Goal: Find specific page/section: Find specific page/section

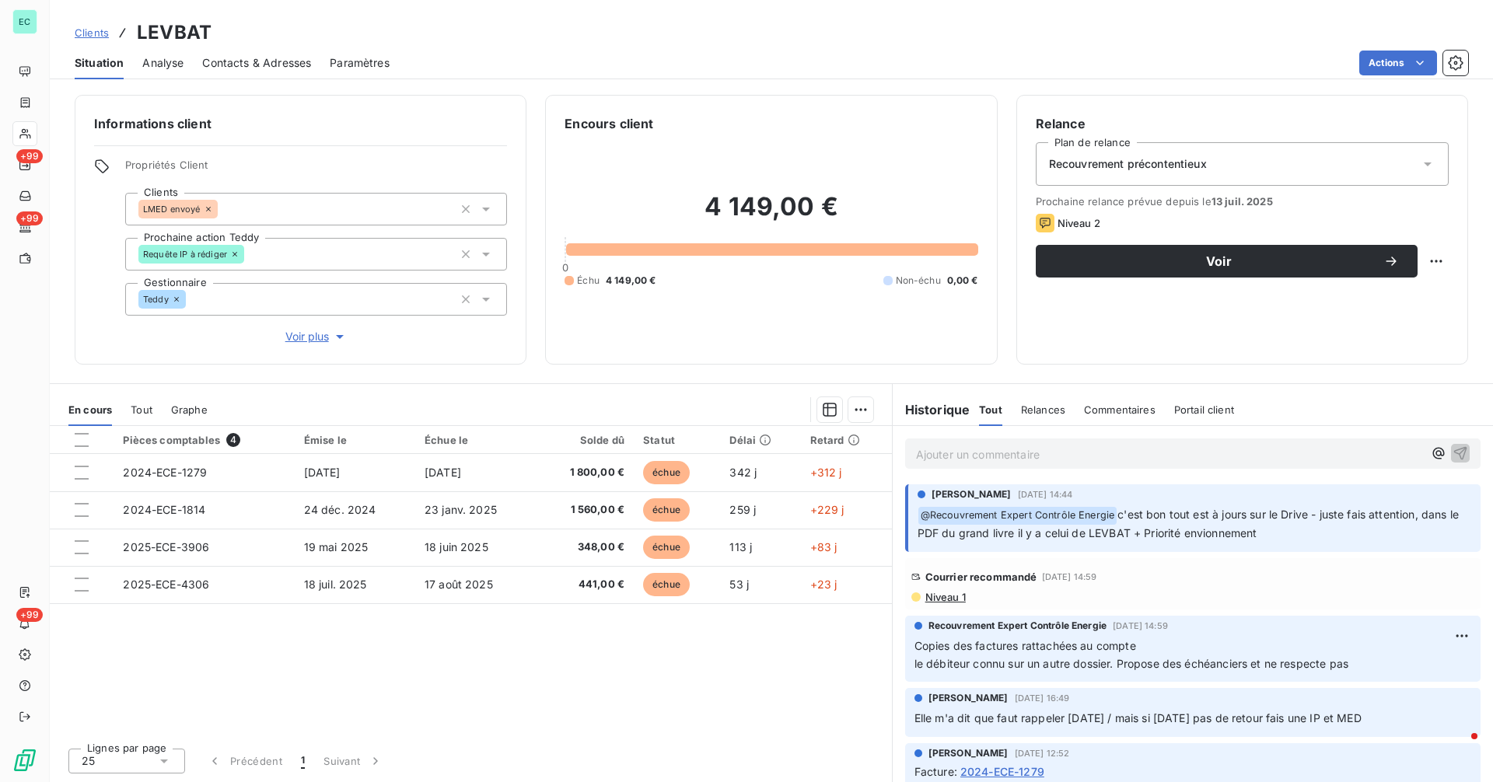
click at [947, 594] on span "Niveau 1" at bounding box center [945, 597] width 42 height 12
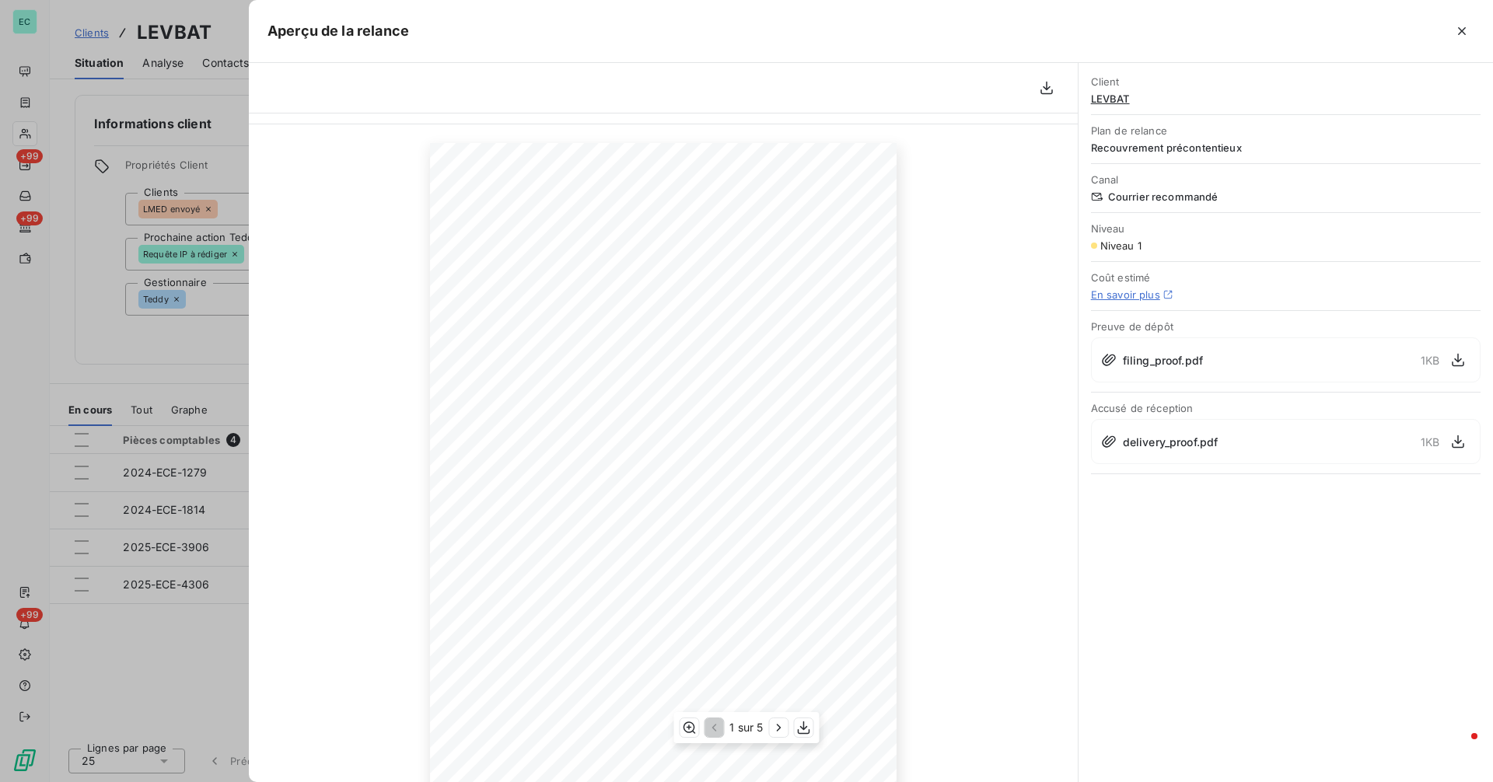
scroll to position [82, 0]
click at [783, 728] on icon "button" at bounding box center [779, 728] width 16 height 16
click at [783, 728] on icon "button" at bounding box center [780, 728] width 16 height 16
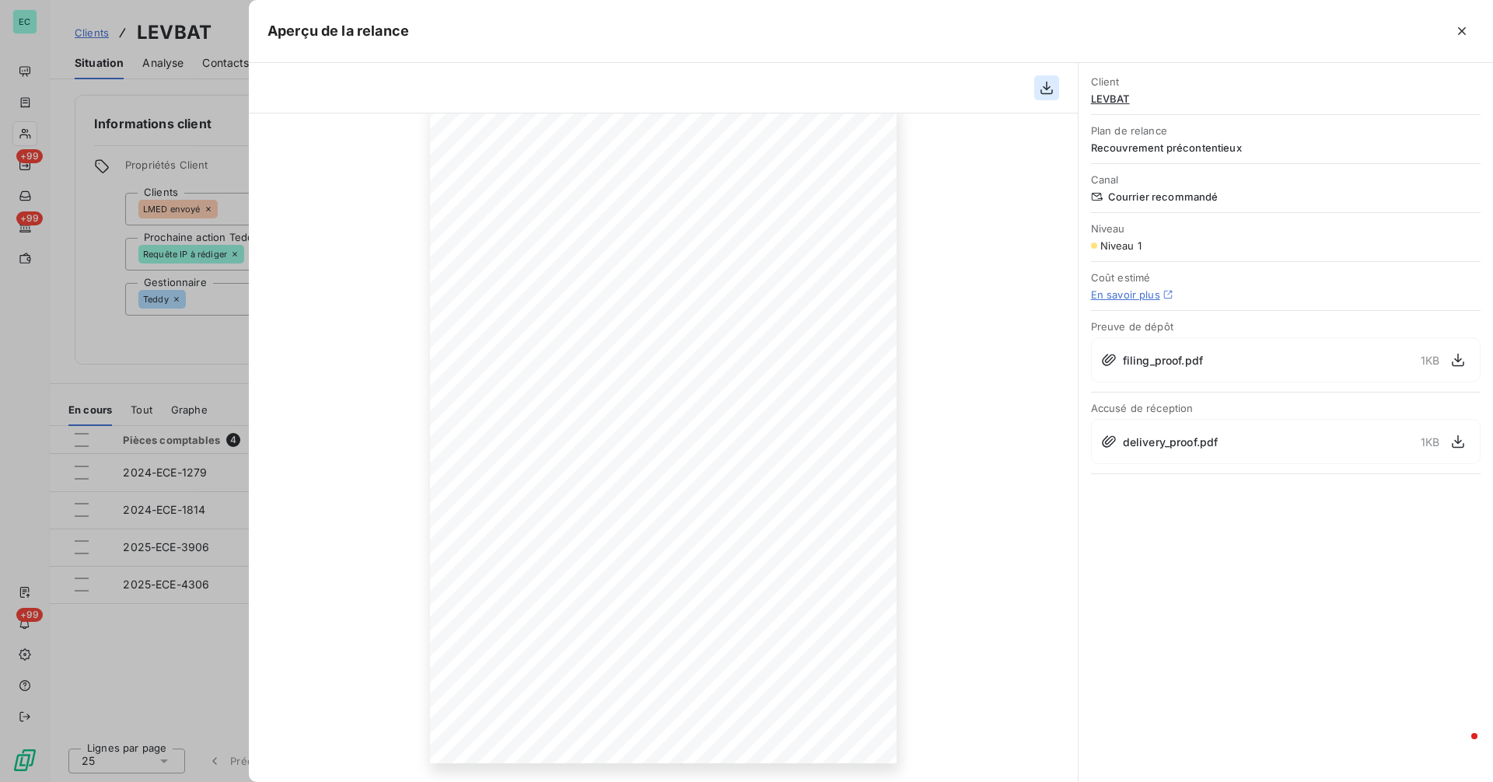
click at [1041, 93] on icon "button" at bounding box center [1047, 88] width 12 height 13
click at [138, 346] on div at bounding box center [746, 391] width 1493 height 782
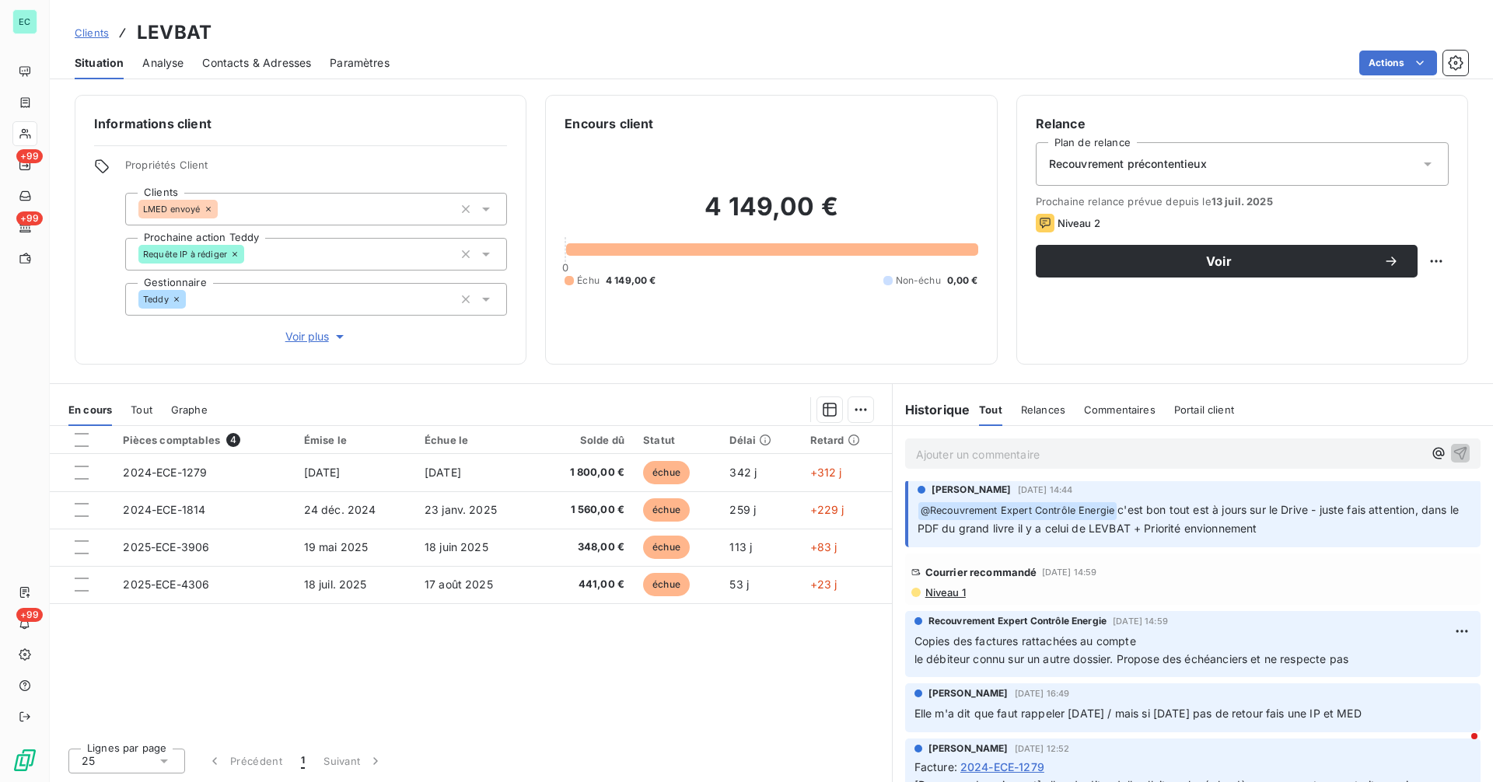
scroll to position [0, 0]
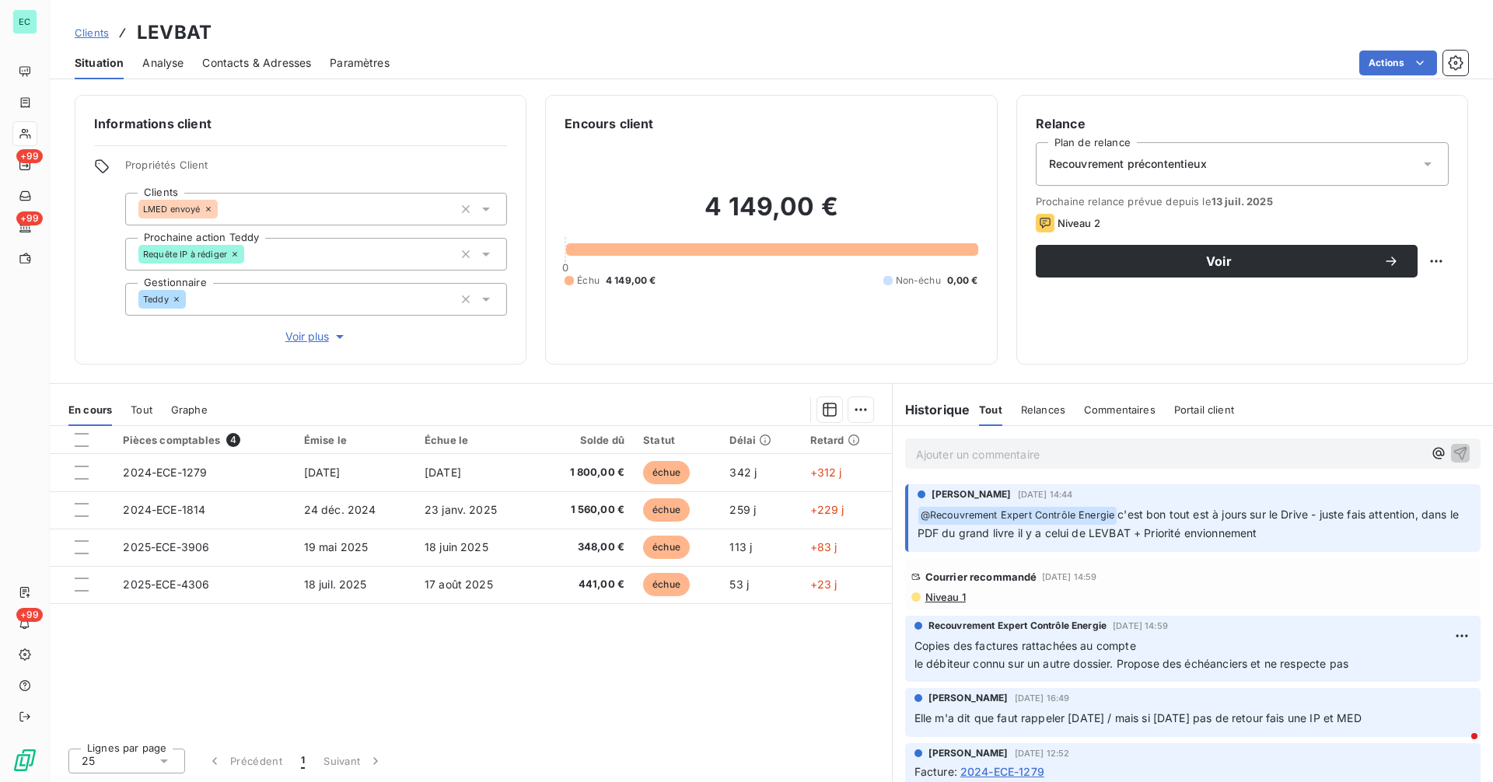
click at [250, 65] on span "Contacts & Adresses" at bounding box center [256, 63] width 109 height 16
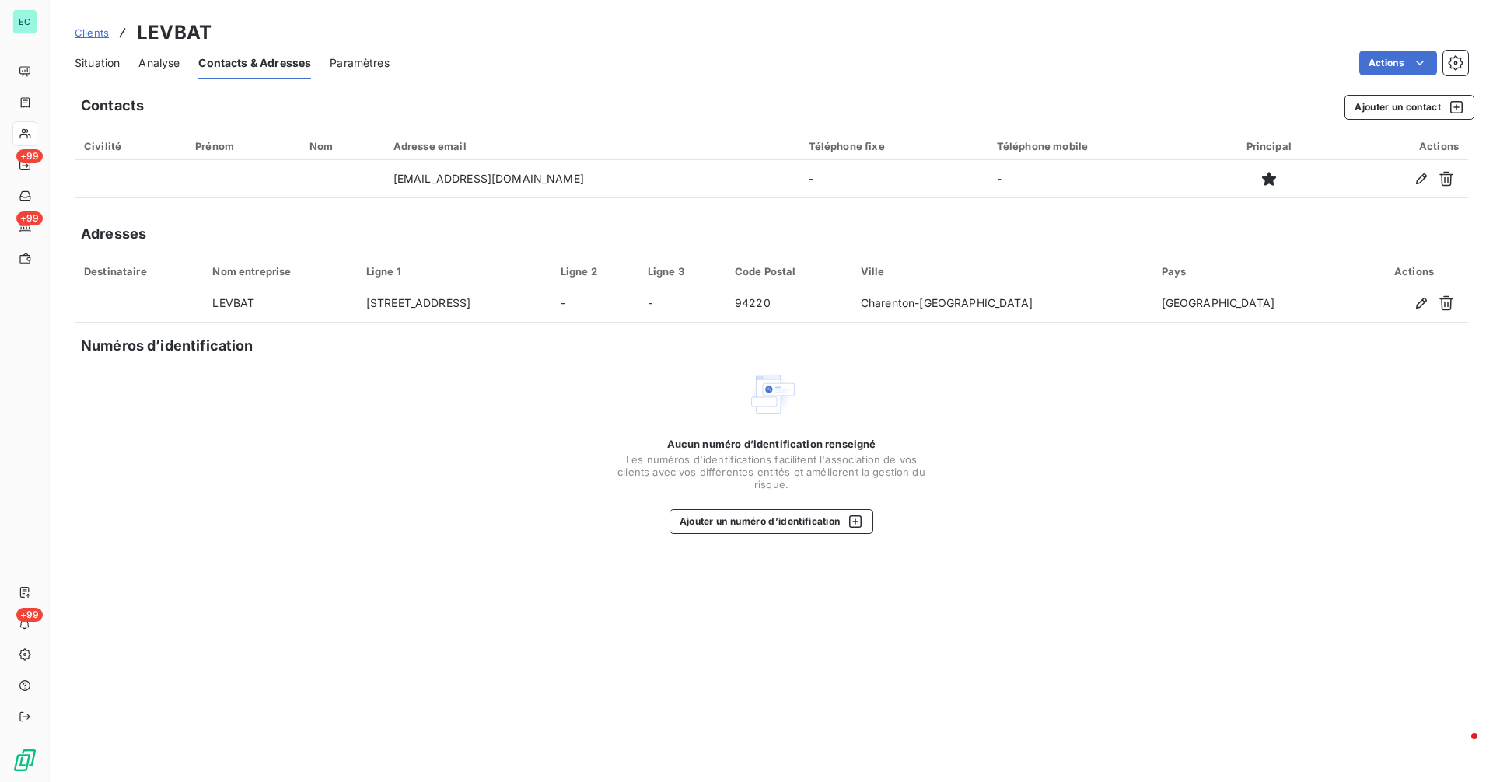
drag, startPoint x: 93, startPoint y: 67, endPoint x: 110, endPoint y: 82, distance: 22.6
click at [93, 67] on span "Situation" at bounding box center [97, 63] width 45 height 16
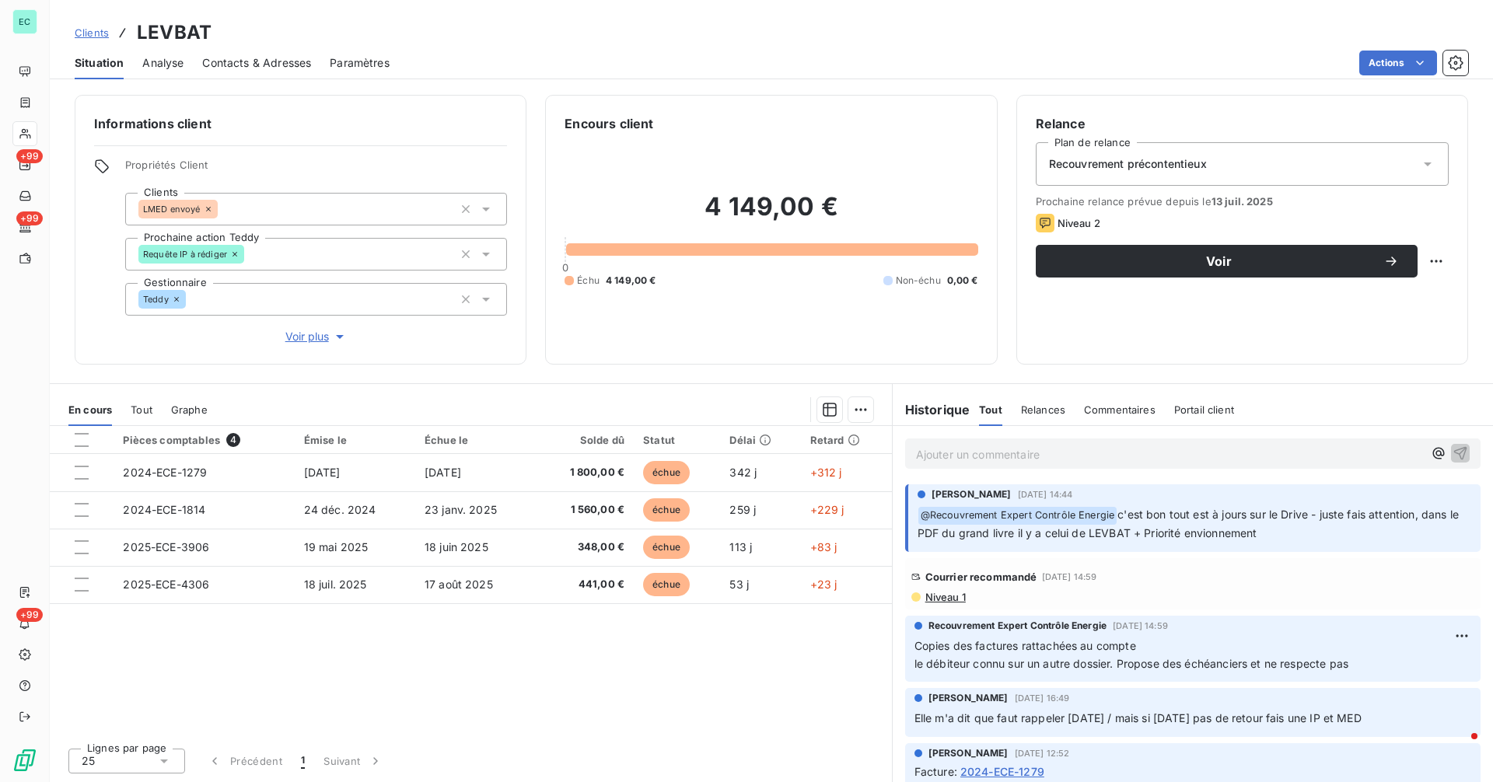
click at [959, 460] on p "Ajouter un commentaire ﻿" at bounding box center [1169, 454] width 507 height 19
click at [1079, 449] on p "Siren : 882798440" at bounding box center [1169, 454] width 507 height 18
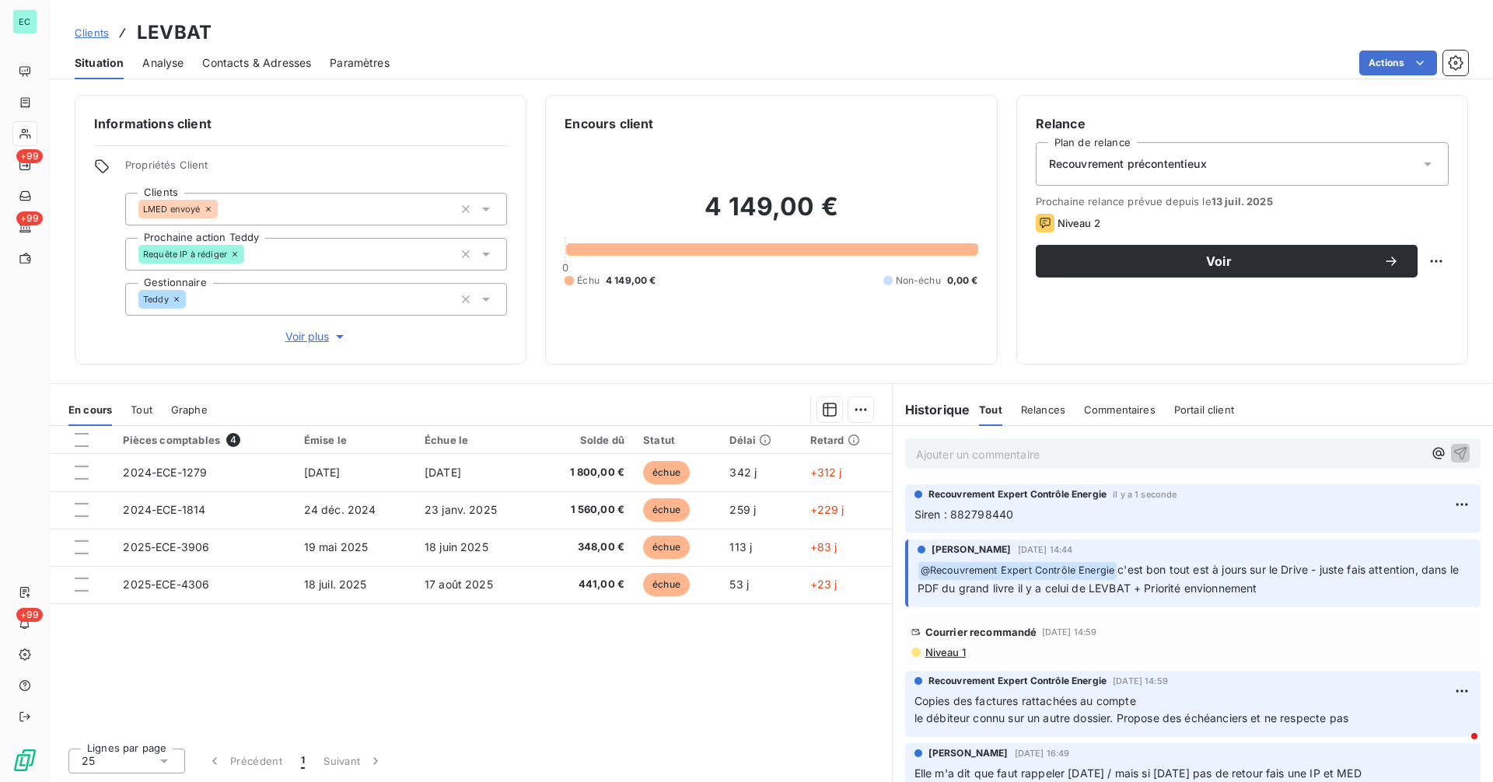
click at [1226, 524] on p "Siren : 882798440" at bounding box center [1193, 515] width 557 height 18
click at [1440, 500] on html "EC +99 +99 +99 Clients LEVBAT Situation Analyse Contacts & Adresses Paramètres …" at bounding box center [746, 391] width 1493 height 782
click at [1419, 541] on div "Editer" at bounding box center [1413, 539] width 87 height 25
